Goal: Check status: Check status

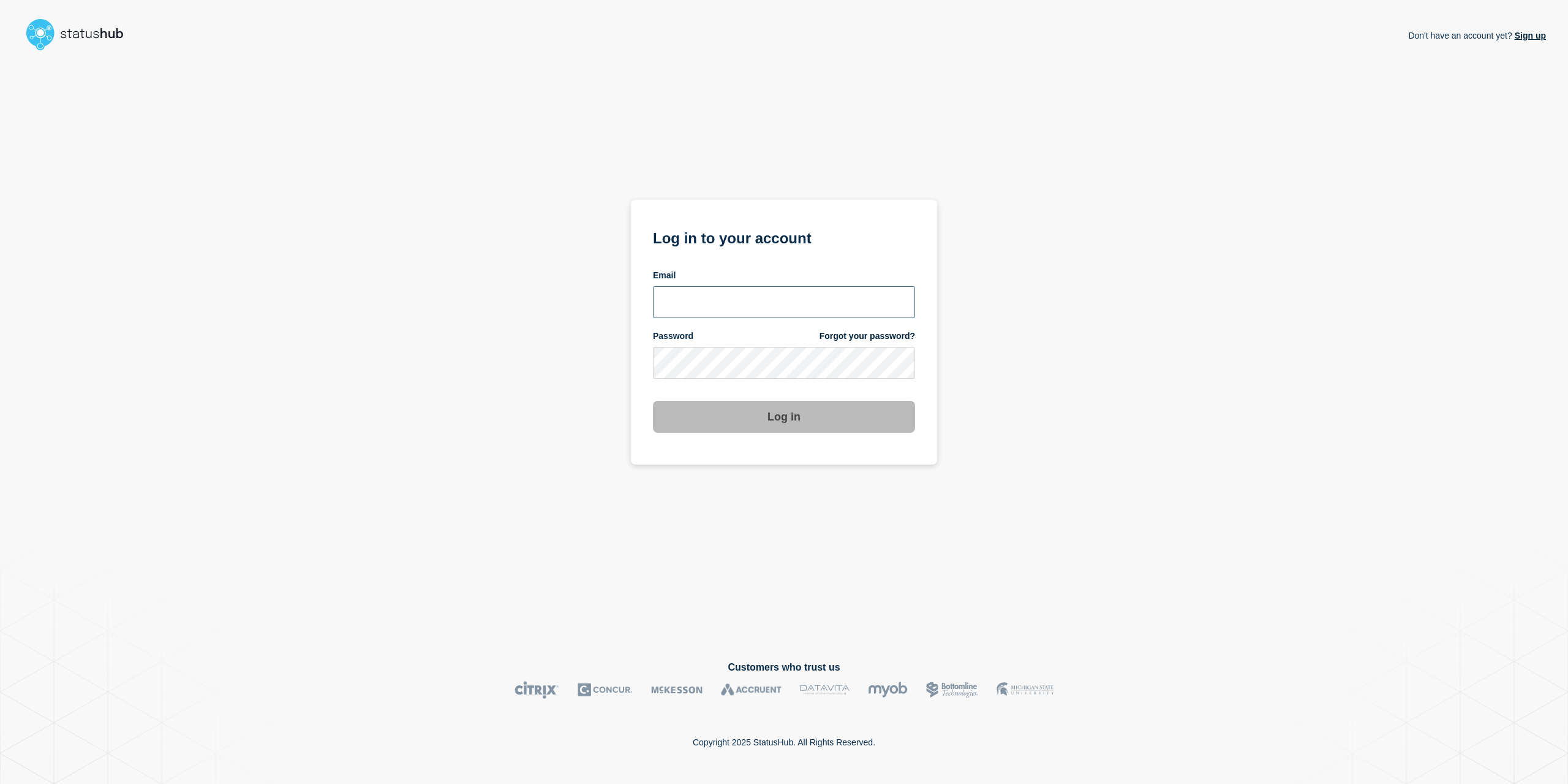
click at [709, 290] on input "email input" at bounding box center [784, 302] width 262 height 32
click at [0, 783] on com-1password-button at bounding box center [0, 784] width 0 height 0
click at [765, 306] on input "email input" at bounding box center [784, 302] width 262 height 32
type input "[EMAIL_ADDRESS][PERSON_NAME][DOMAIN_NAME]"
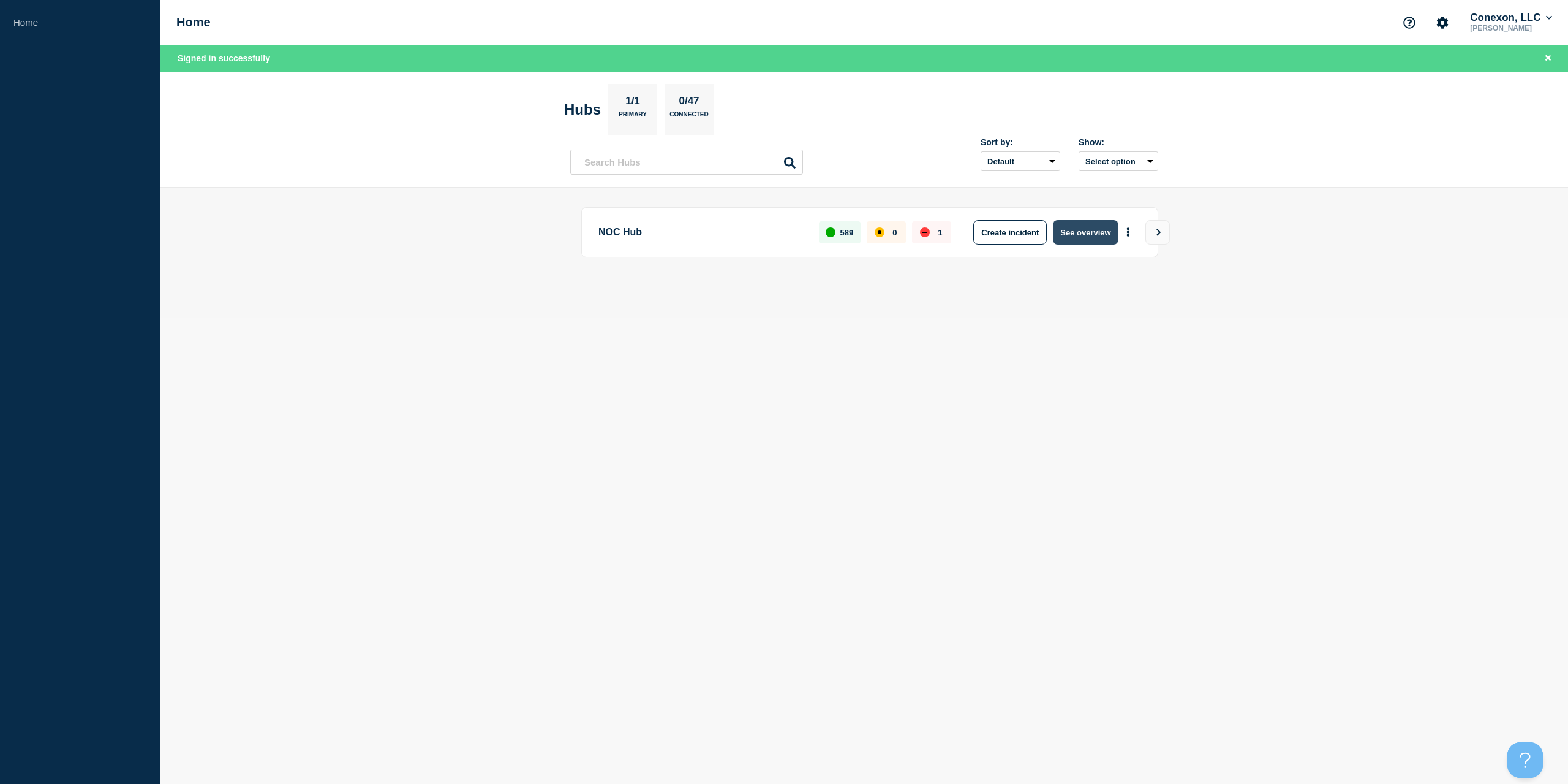
click at [1082, 228] on button "See overview" at bounding box center [1085, 232] width 65 height 25
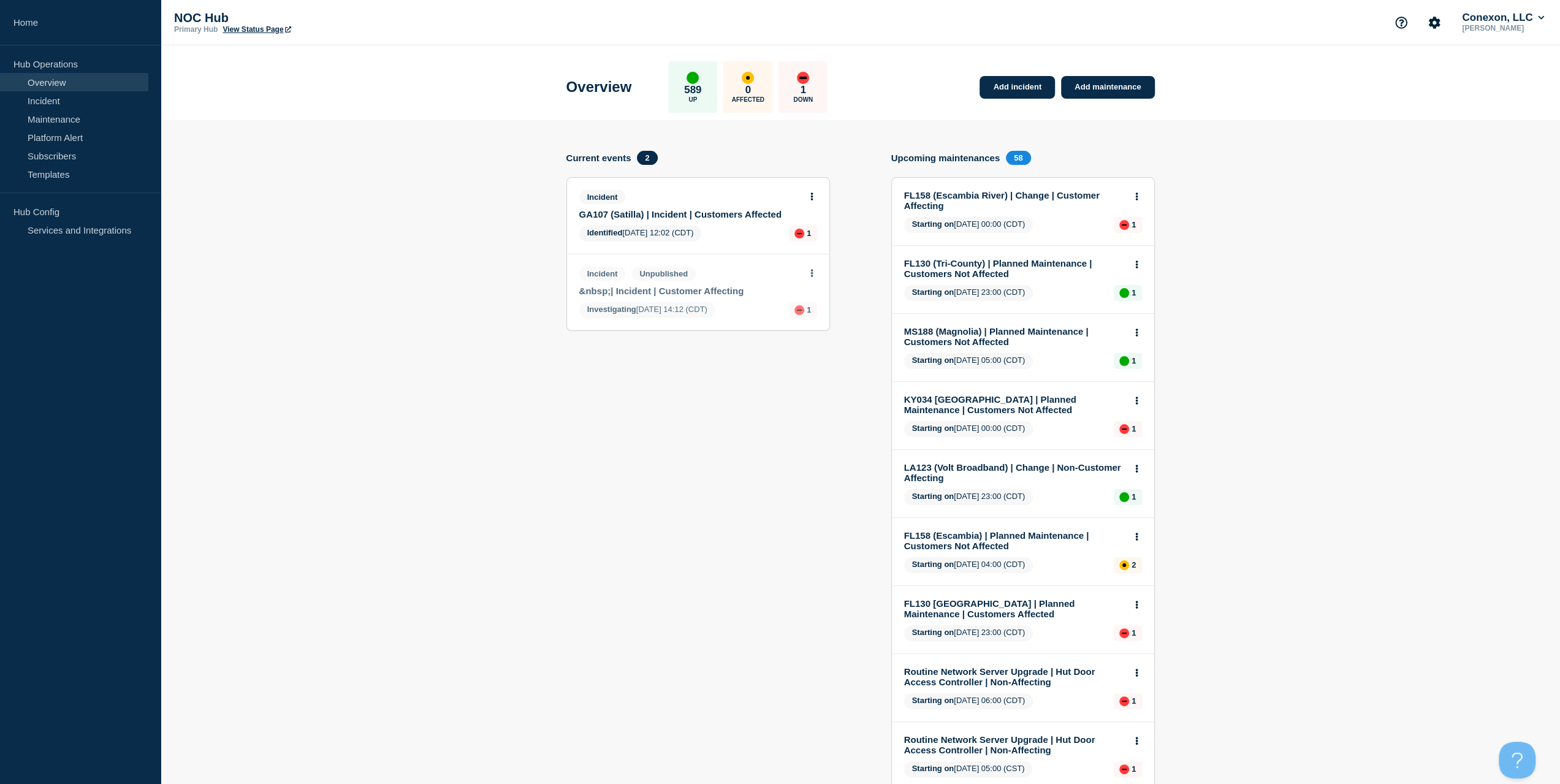
click at [730, 283] on div "Incident Unpublished &nbsp;| Incident | Customer Affecting" at bounding box center [693, 281] width 228 height 29
click at [726, 287] on link "&nbsp;| Incident | Customer Affecting" at bounding box center [690, 291] width 222 height 11
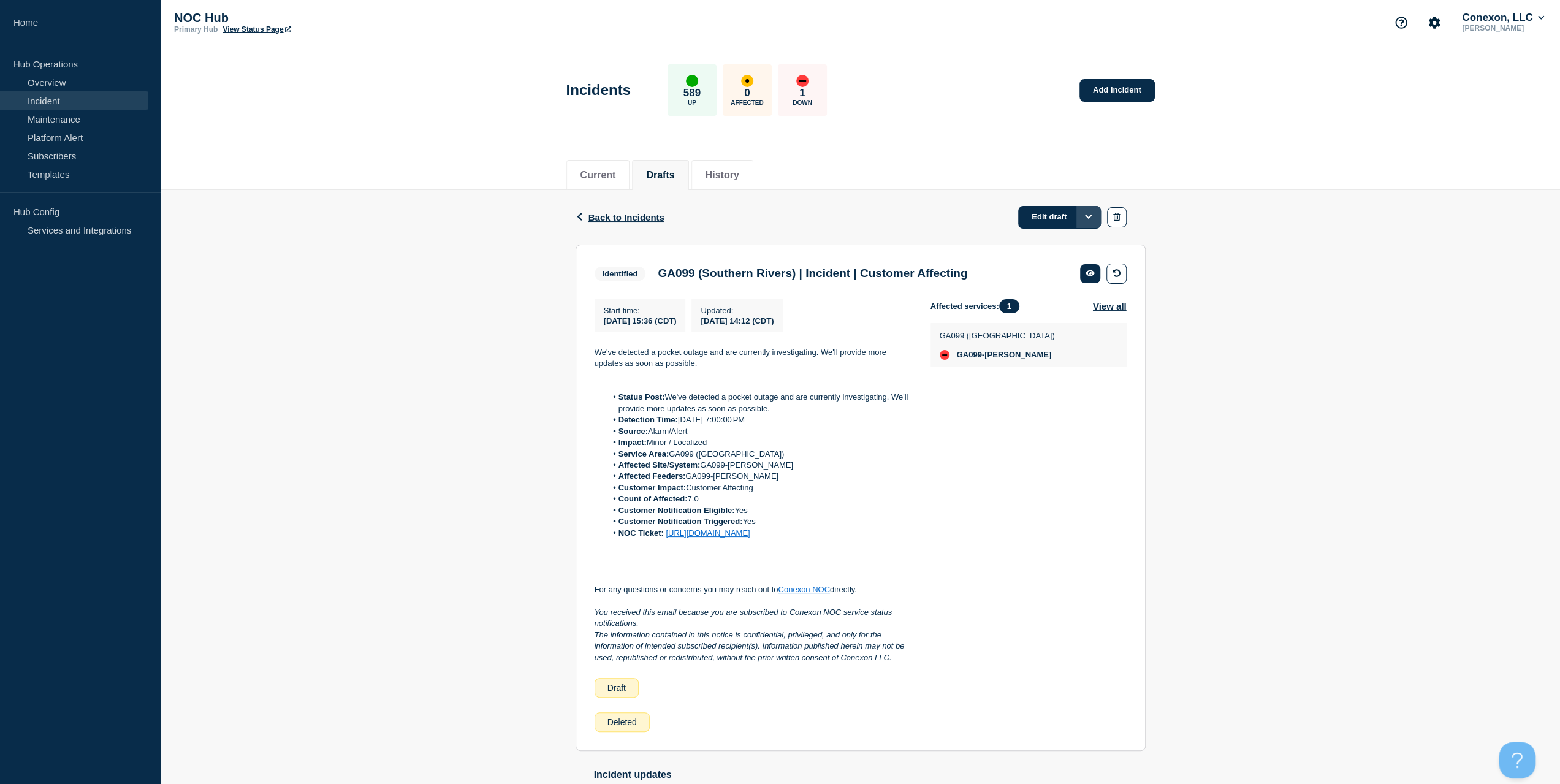
click at [1096, 212] on button "Options" at bounding box center [1089, 217] width 25 height 22
click at [1113, 213] on icon "button" at bounding box center [1116, 216] width 7 height 8
